Goal: Information Seeking & Learning: Learn about a topic

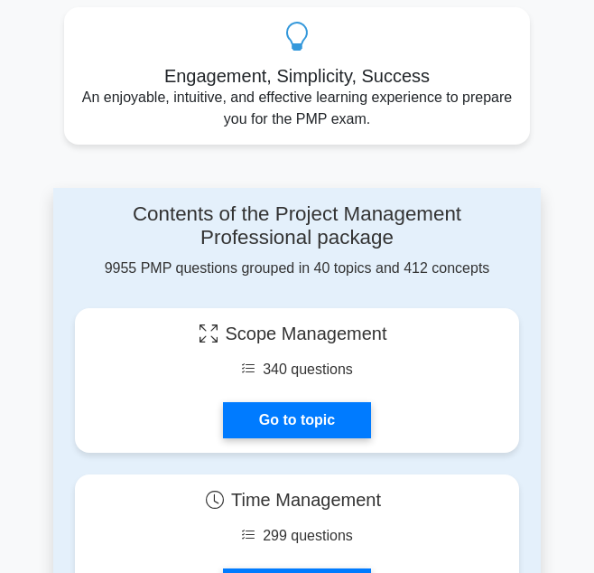
scroll to position [1048, 0]
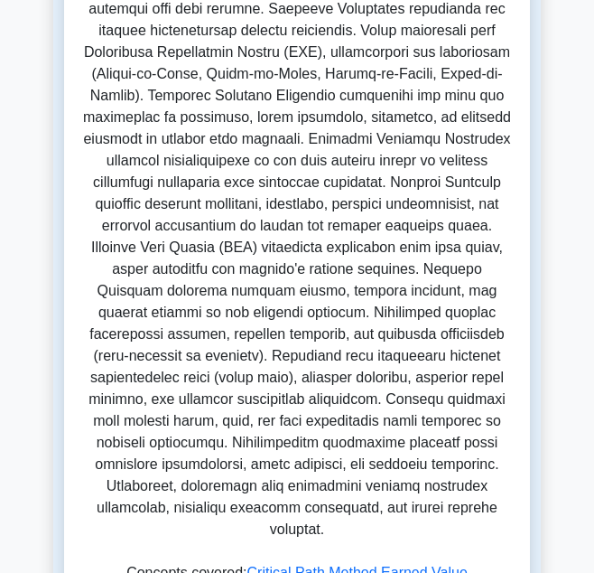
scroll to position [433, 0]
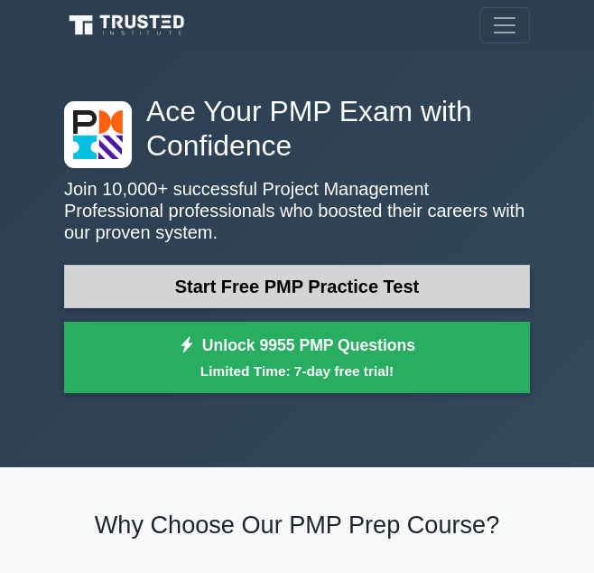
click at [161, 284] on link "Start Free PMP Practice Test" at bounding box center [297, 286] width 466 height 43
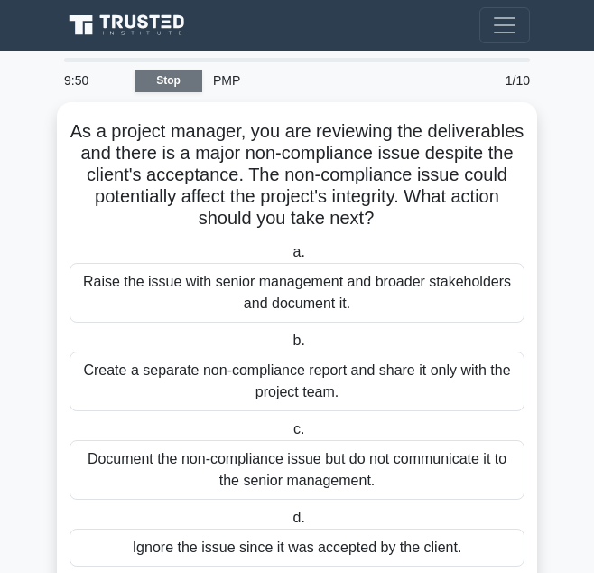
click at [177, 78] on link "Stop" at bounding box center [169, 81] width 68 height 23
